Goal: Task Accomplishment & Management: Manage account settings

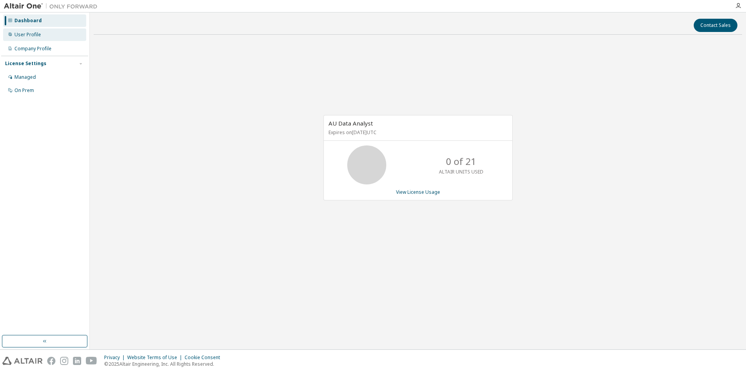
click at [17, 39] on div "User Profile" at bounding box center [44, 34] width 83 height 12
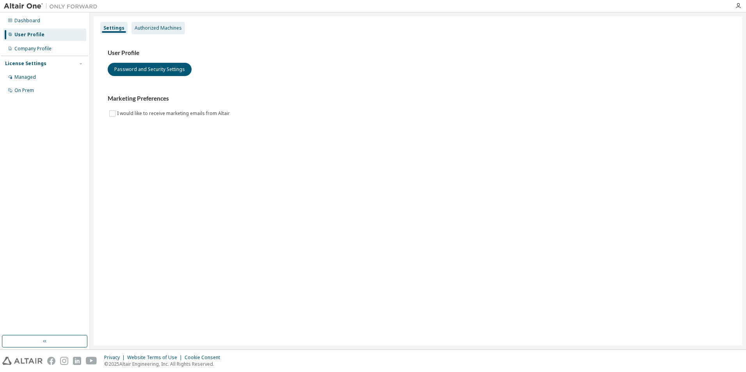
click at [165, 27] on div "Authorized Machines" at bounding box center [158, 28] width 47 height 6
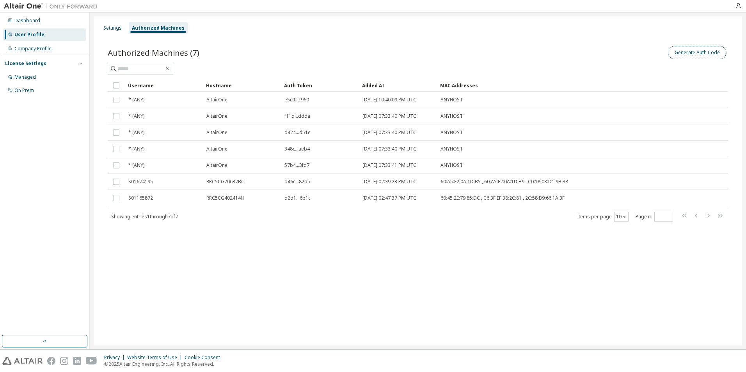
click at [693, 55] on button "Generate Auth Code" at bounding box center [697, 52] width 59 height 13
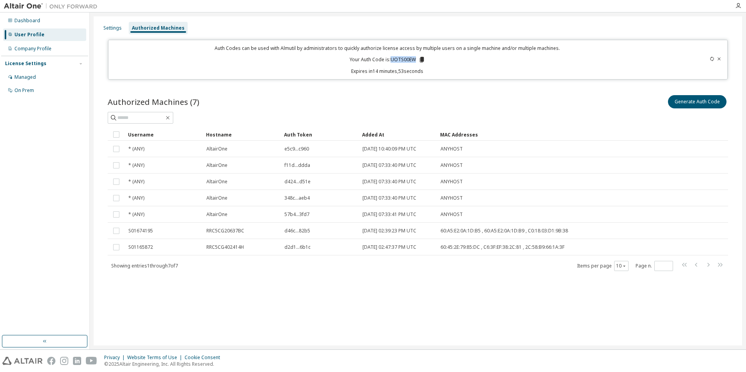
drag, startPoint x: 391, startPoint y: 62, endPoint x: 415, endPoint y: 58, distance: 25.2
click at [415, 58] on p "Your Auth Code is: UOTS00EW" at bounding box center [388, 59] width 76 height 7
copy p "UOTS00EW"
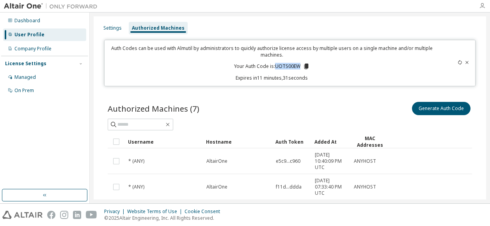
click at [482, 3] on icon "button" at bounding box center [482, 6] width 6 height 6
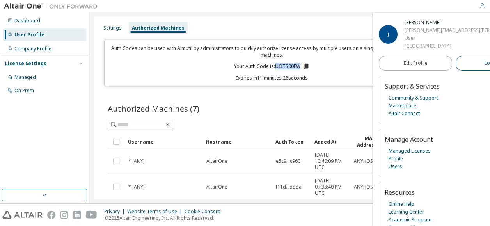
click at [457, 59] on button "Logout" at bounding box center [492, 63] width 73 height 15
